Goal: Browse casually

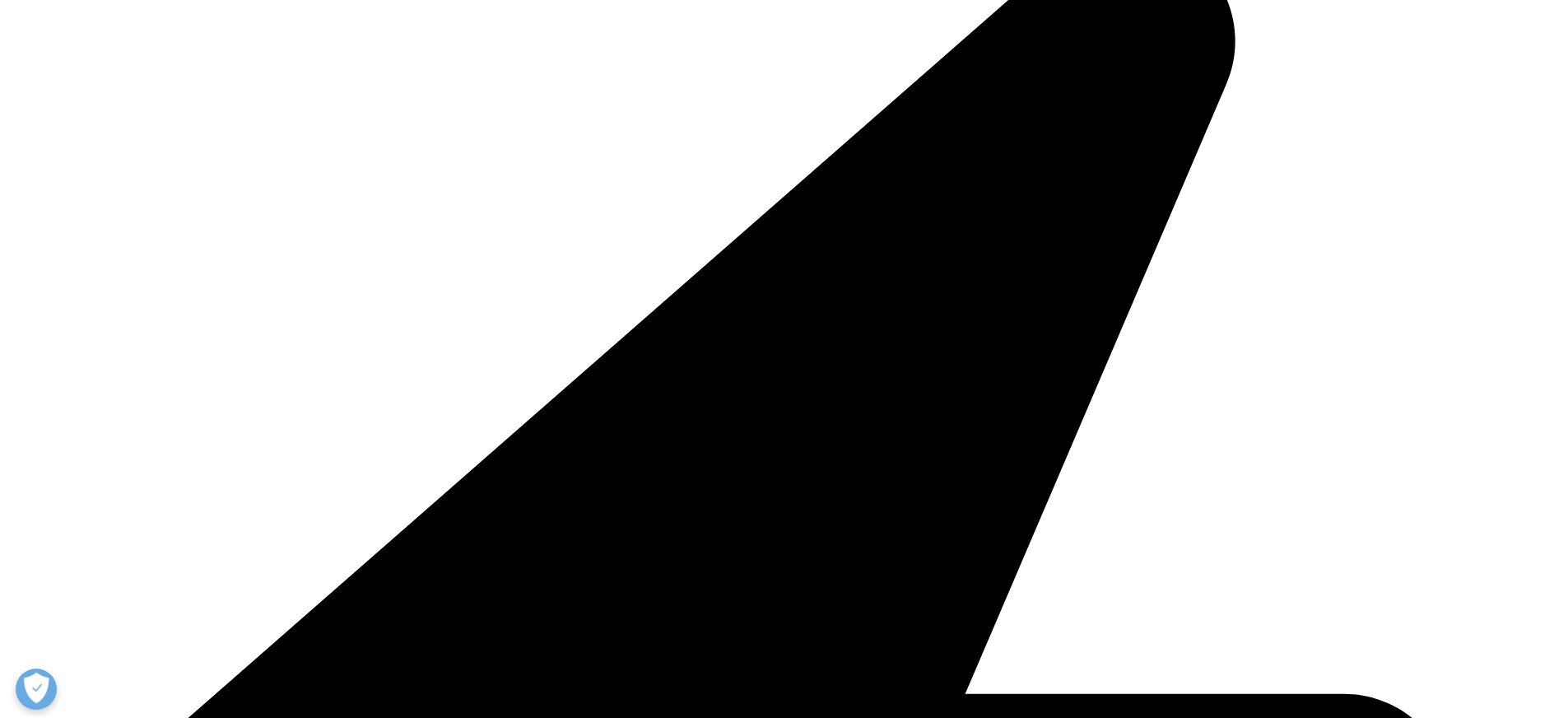
scroll to position [853, 0]
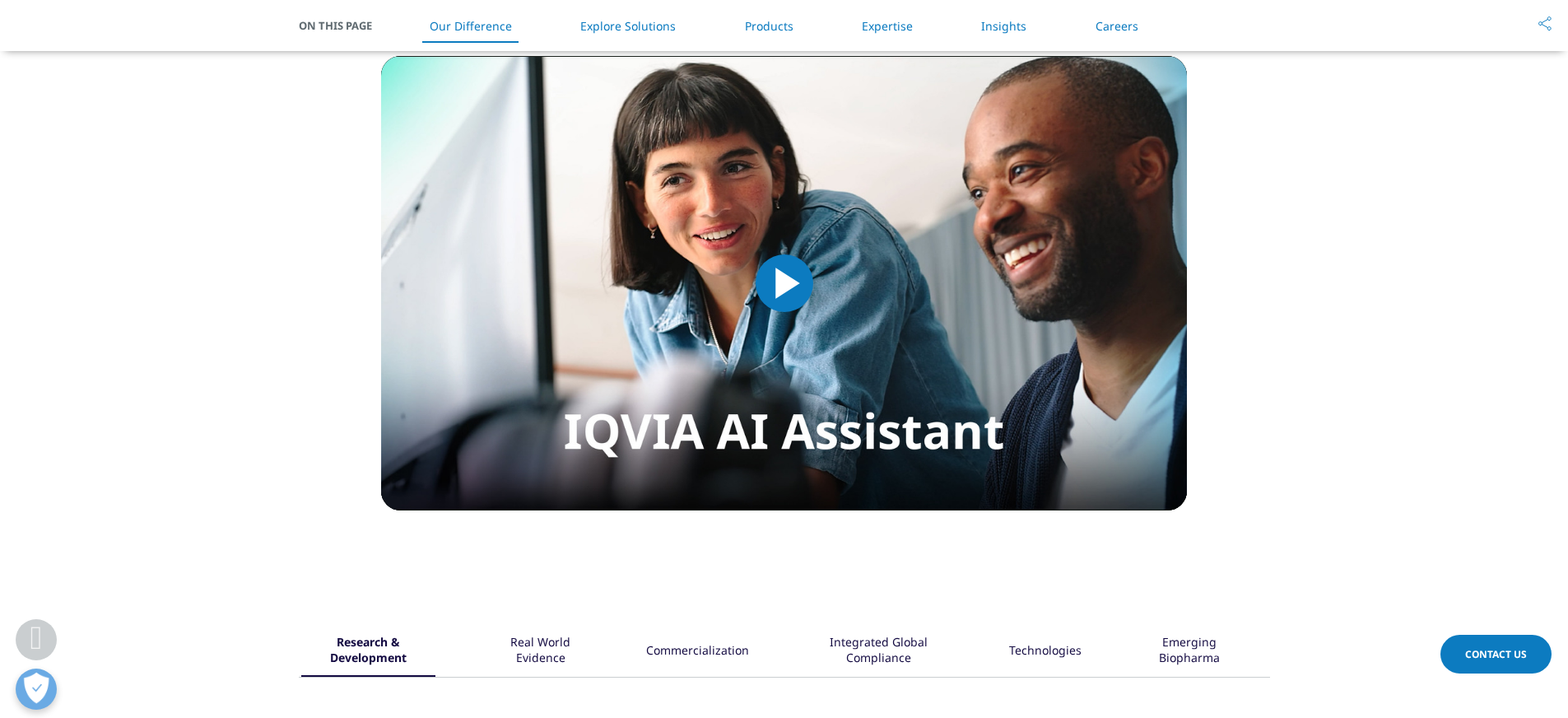
scroll to position [1460, 0]
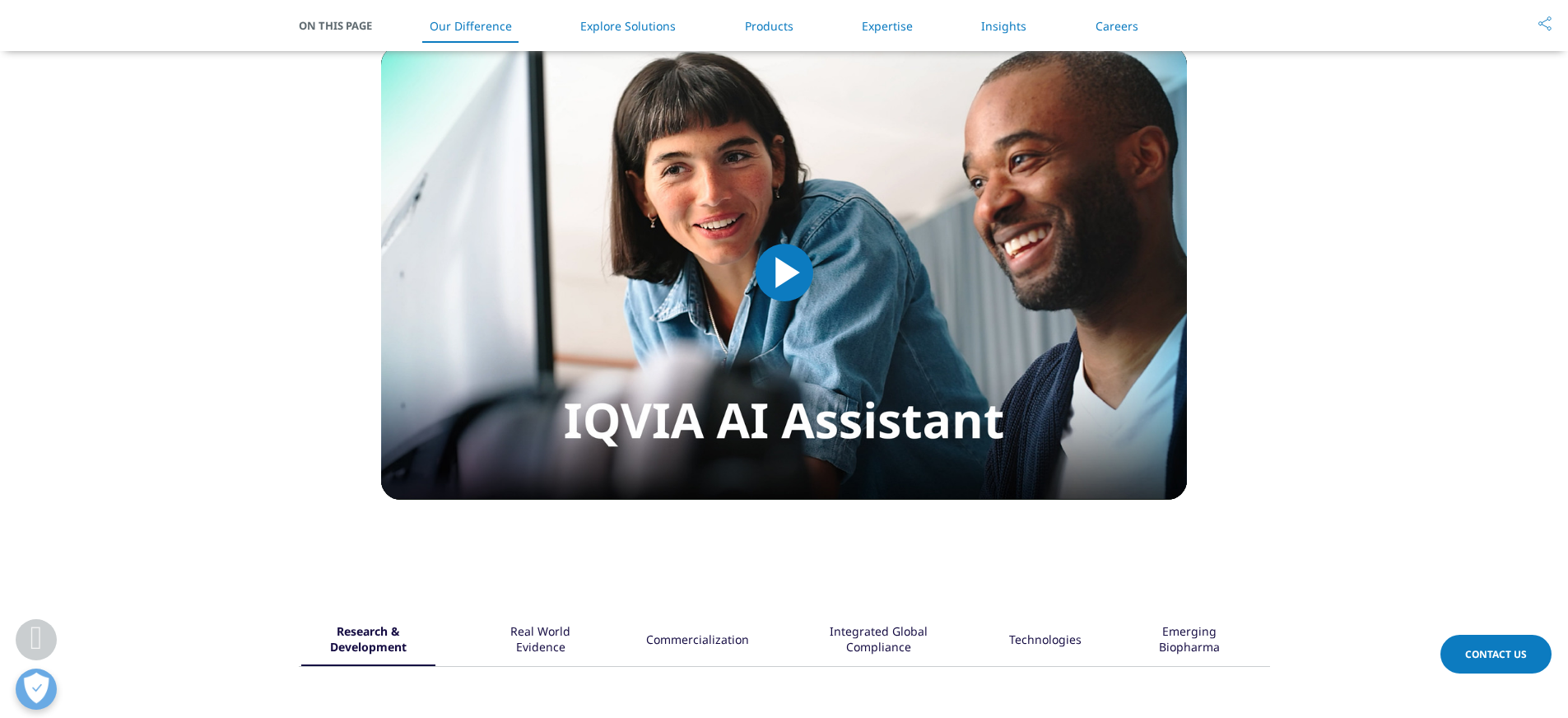
click at [785, 273] on span "Video Player" at bounding box center [785, 273] width 0 height 0
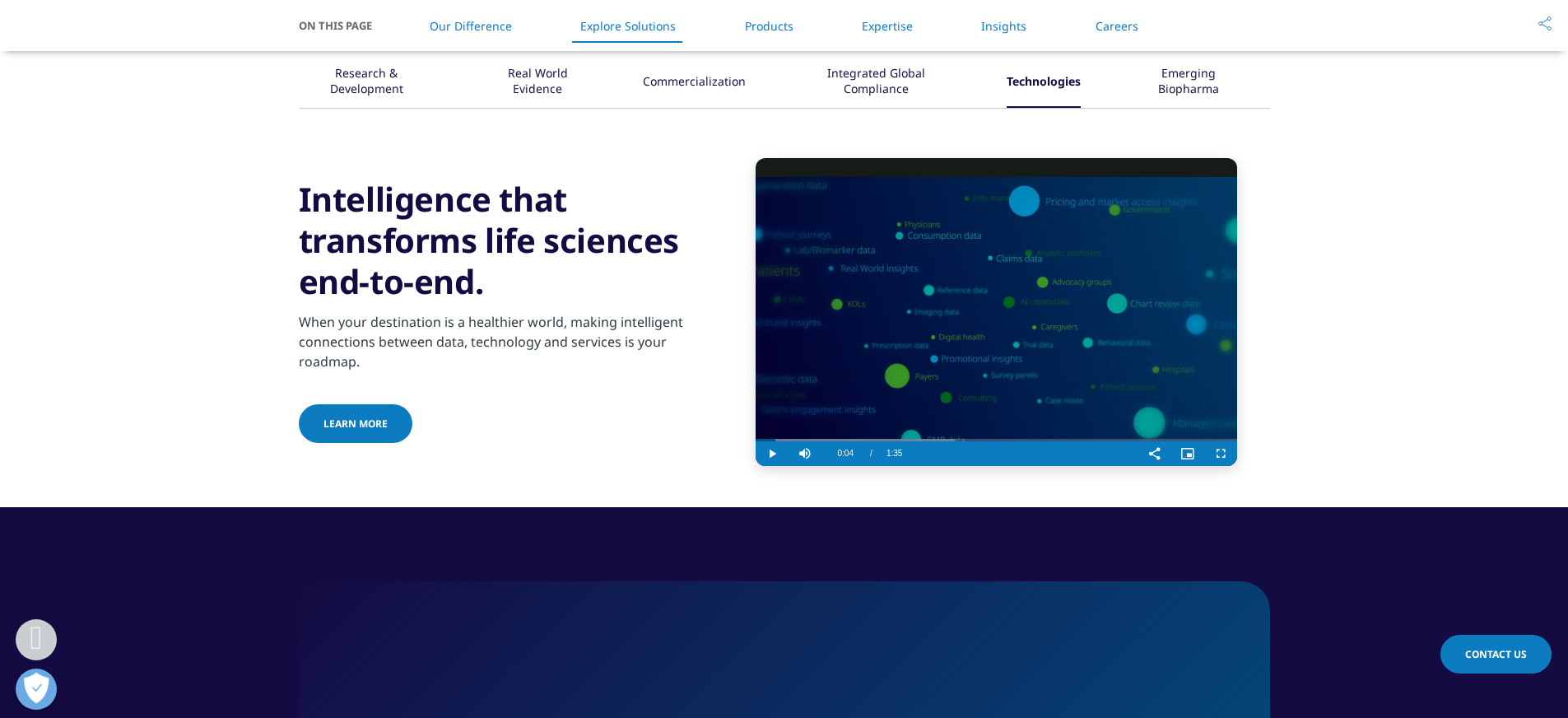
scroll to position [2018, 0]
